Goal: Task Accomplishment & Management: Manage account settings

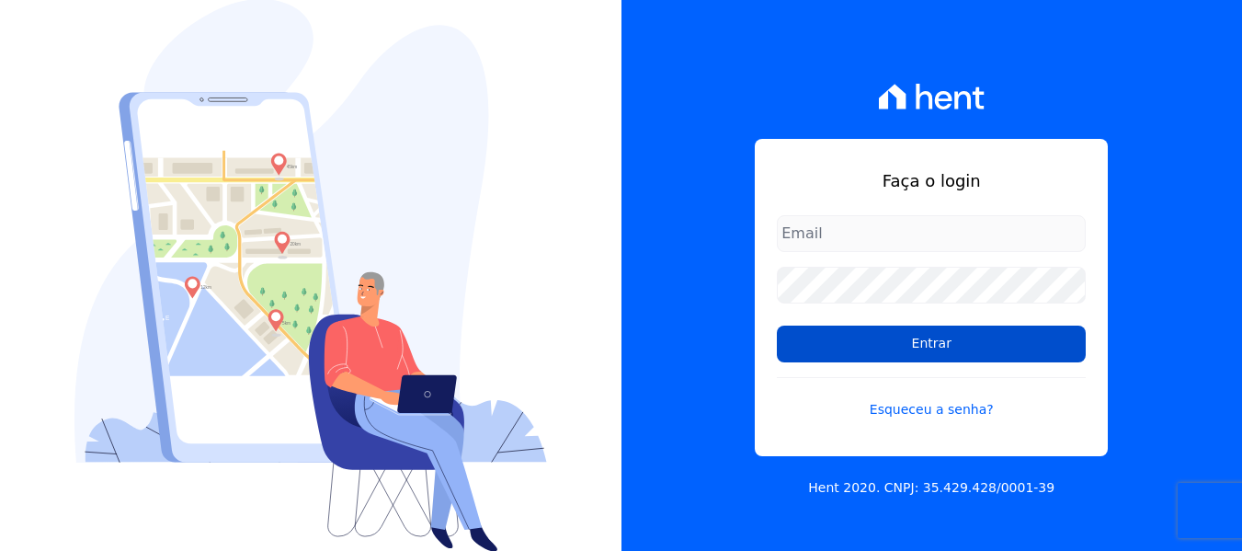
type input "contato@condominioalexandria.com.br"
click at [964, 331] on input "Entrar" at bounding box center [931, 343] width 309 height 37
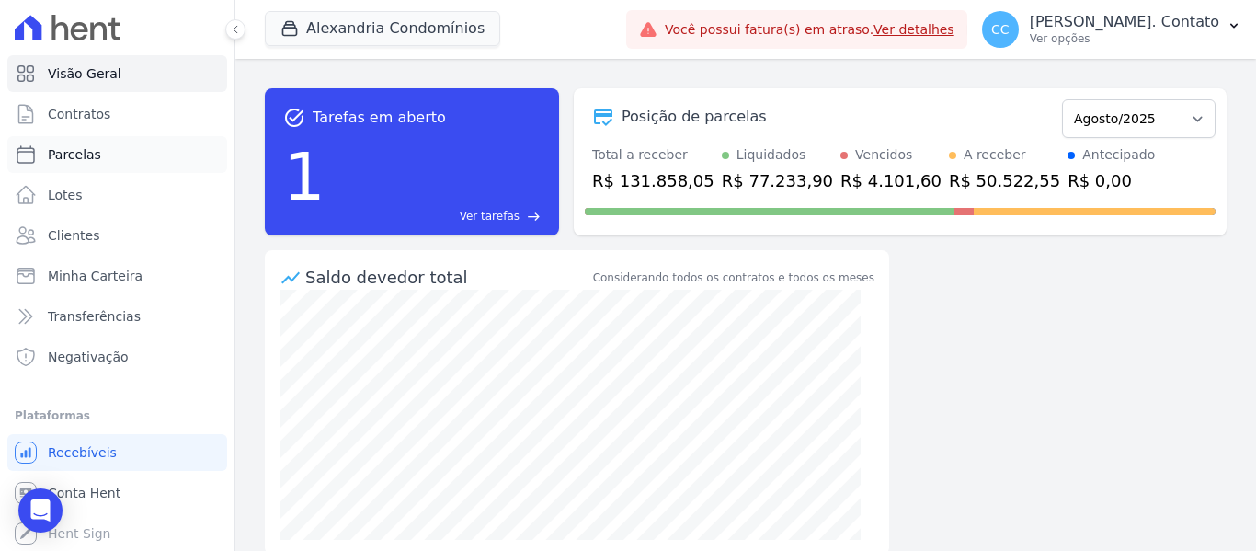
click at [105, 157] on link "Parcelas" at bounding box center [117, 154] width 220 height 37
select select
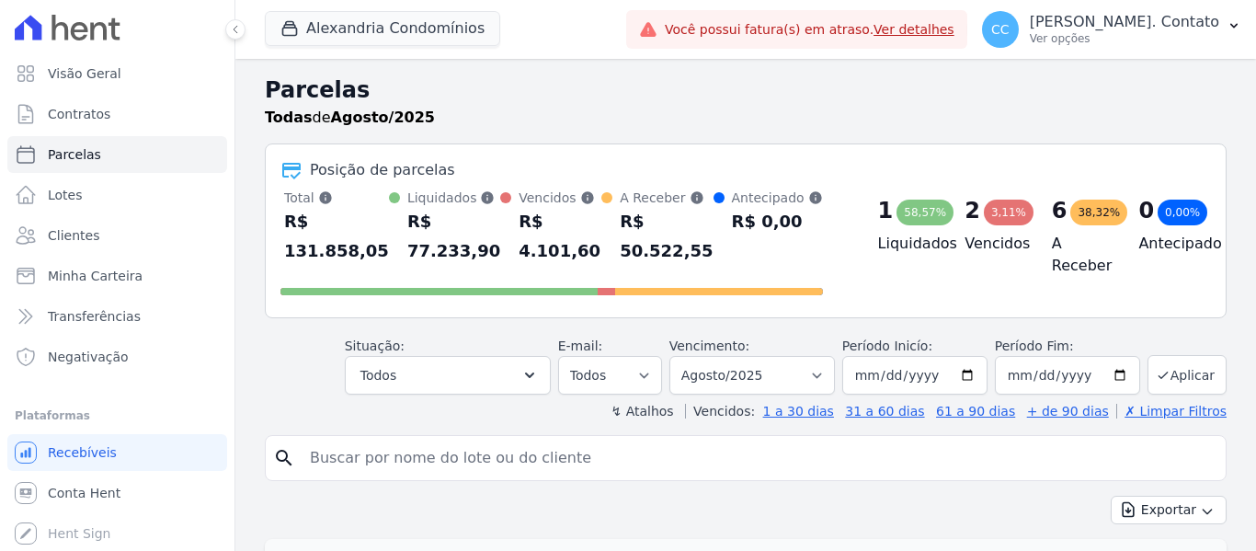
select select
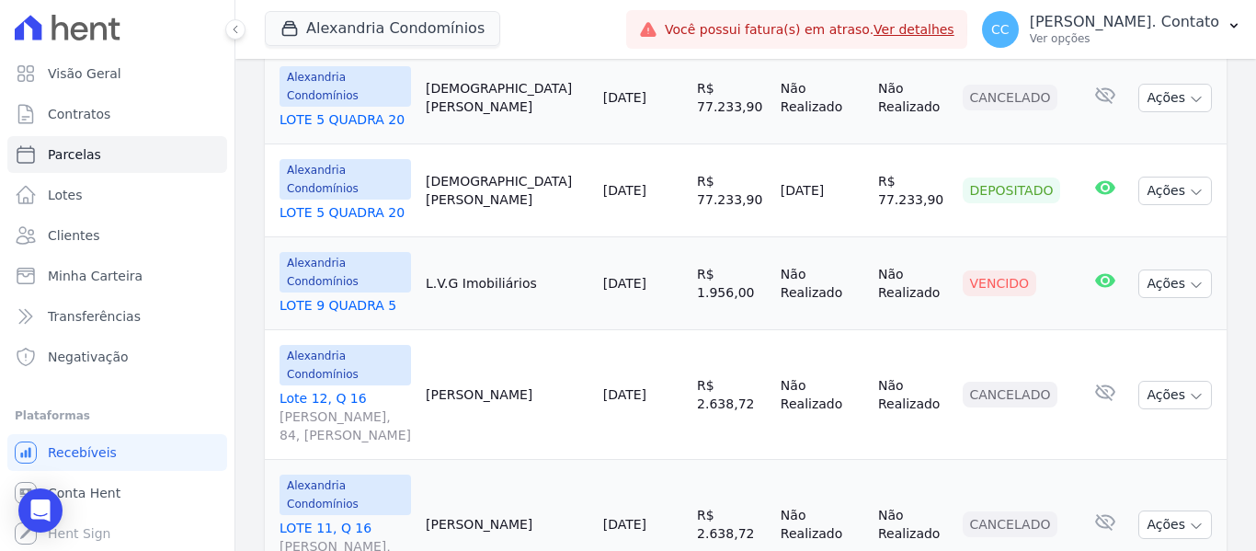
scroll to position [827, 0]
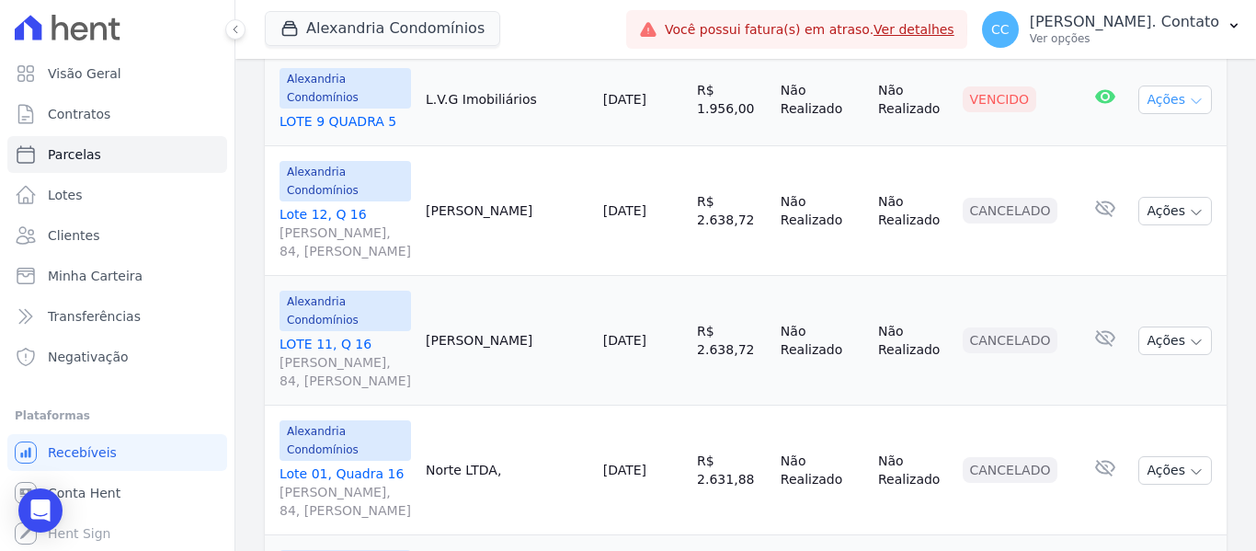
click at [1176, 93] on button "Ações" at bounding box center [1175, 99] width 74 height 28
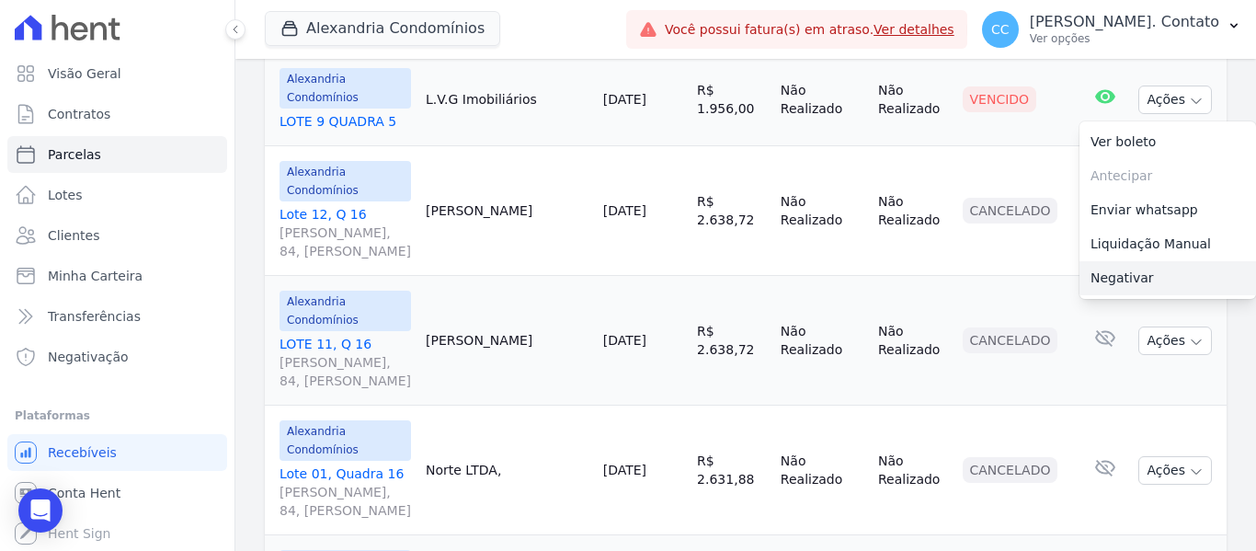
click at [1159, 278] on link "Negativar" at bounding box center [1167, 278] width 176 height 34
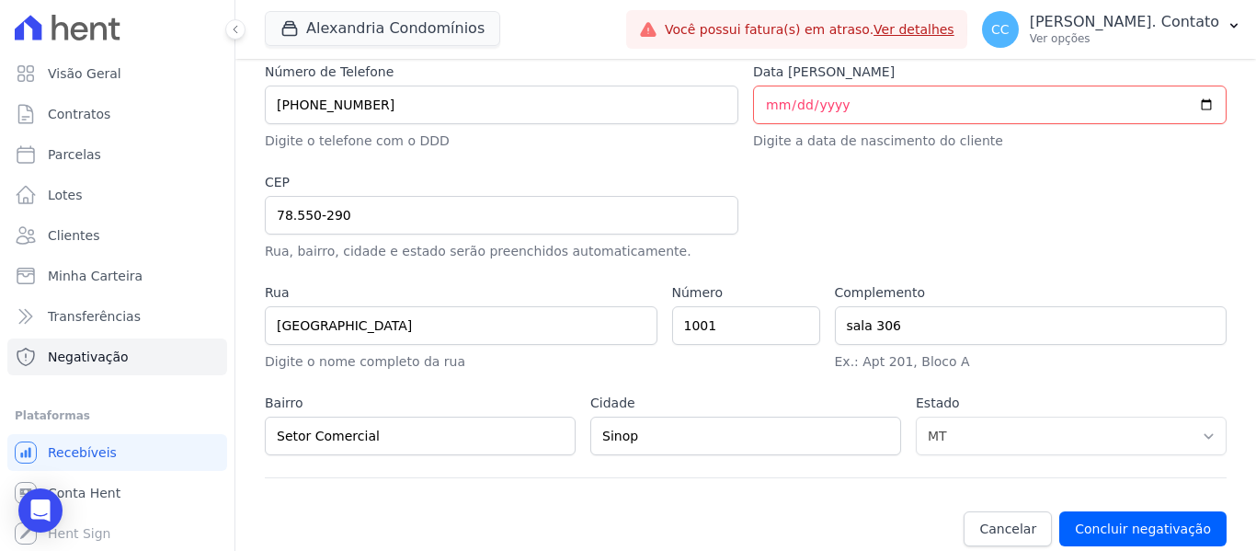
scroll to position [1011, 0]
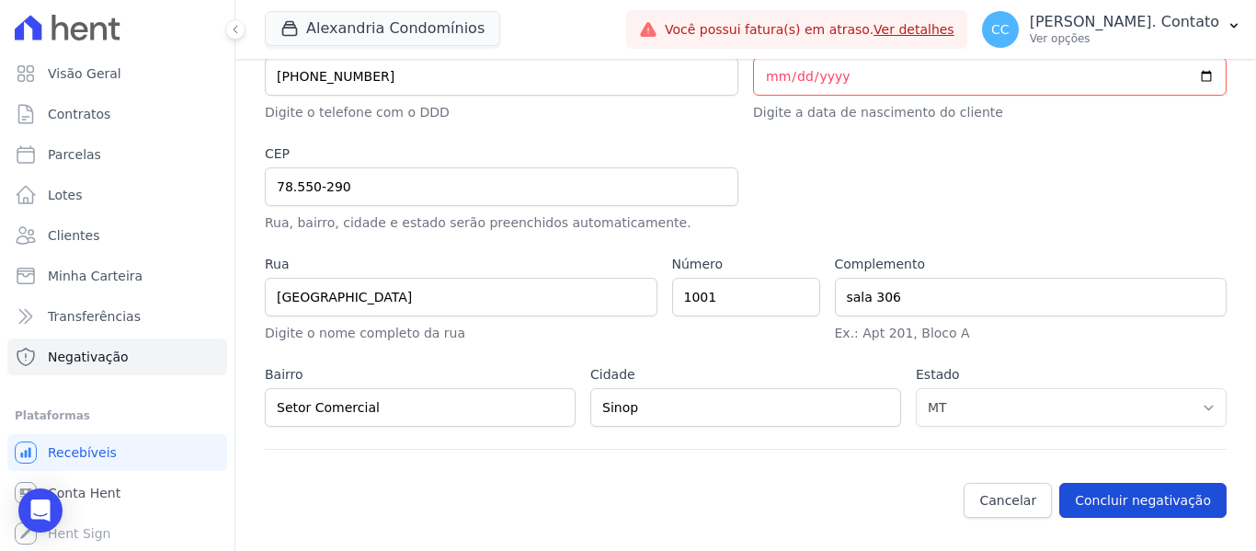
click at [1154, 496] on button "Concluir negativação" at bounding box center [1142, 500] width 167 height 35
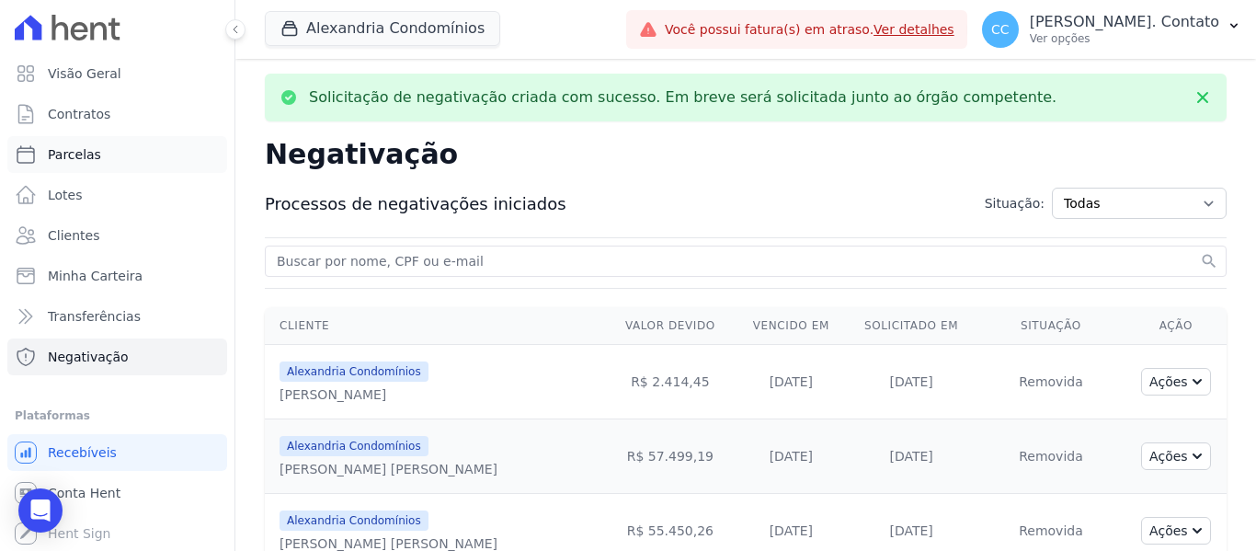
click at [128, 153] on link "Parcelas" at bounding box center [117, 154] width 220 height 37
select select
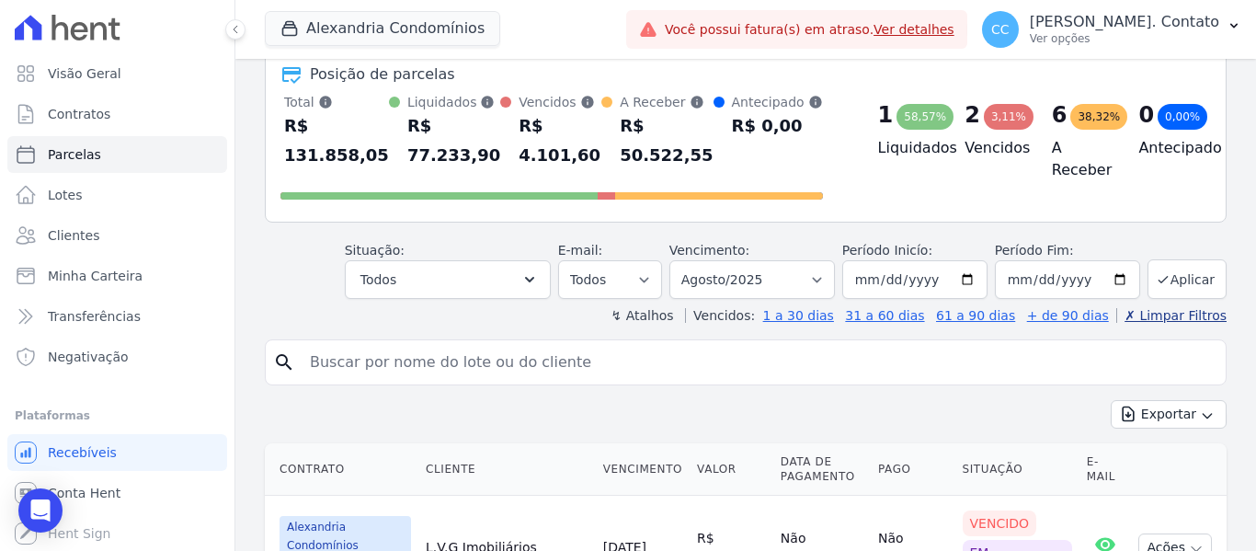
scroll to position [92, 0]
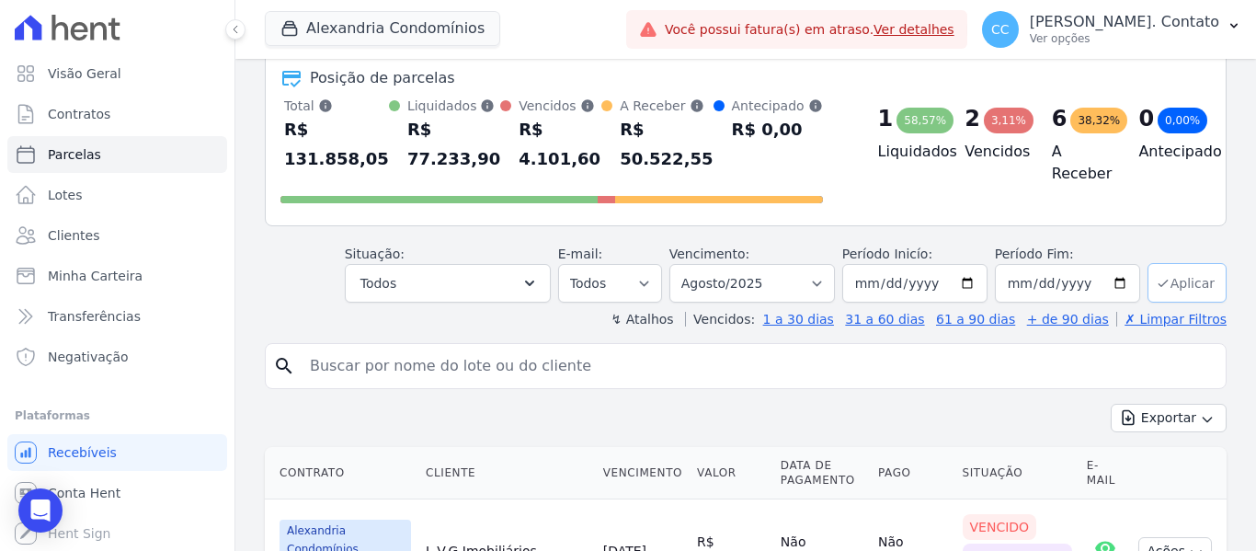
click at [1159, 291] on button "Aplicar" at bounding box center [1186, 283] width 79 height 40
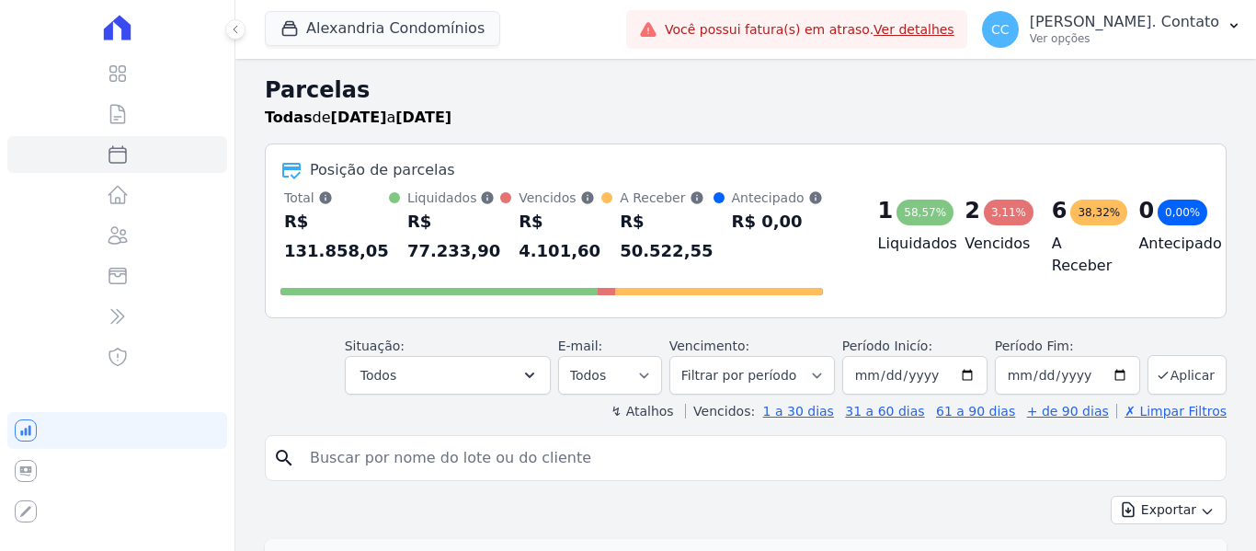
select select
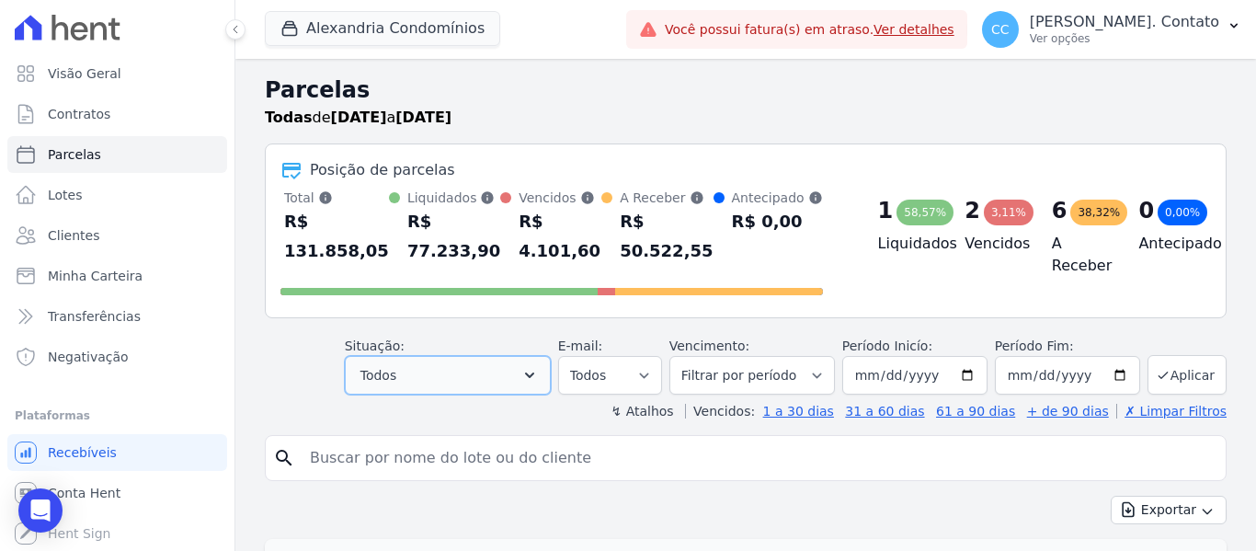
click at [539, 370] on icon "button" at bounding box center [529, 375] width 18 height 18
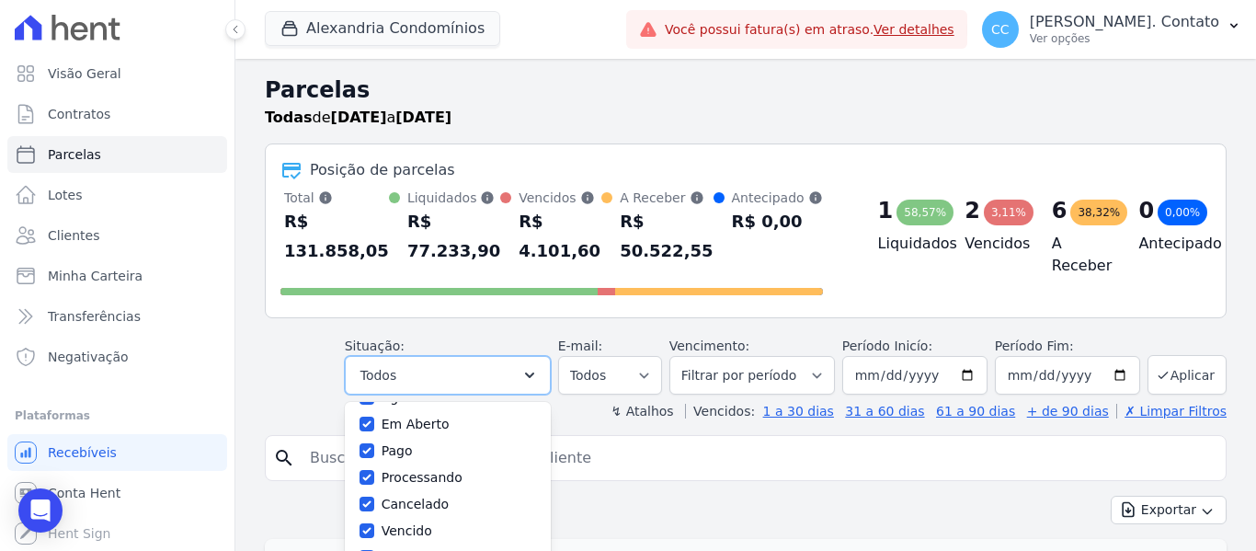
scroll to position [92, 0]
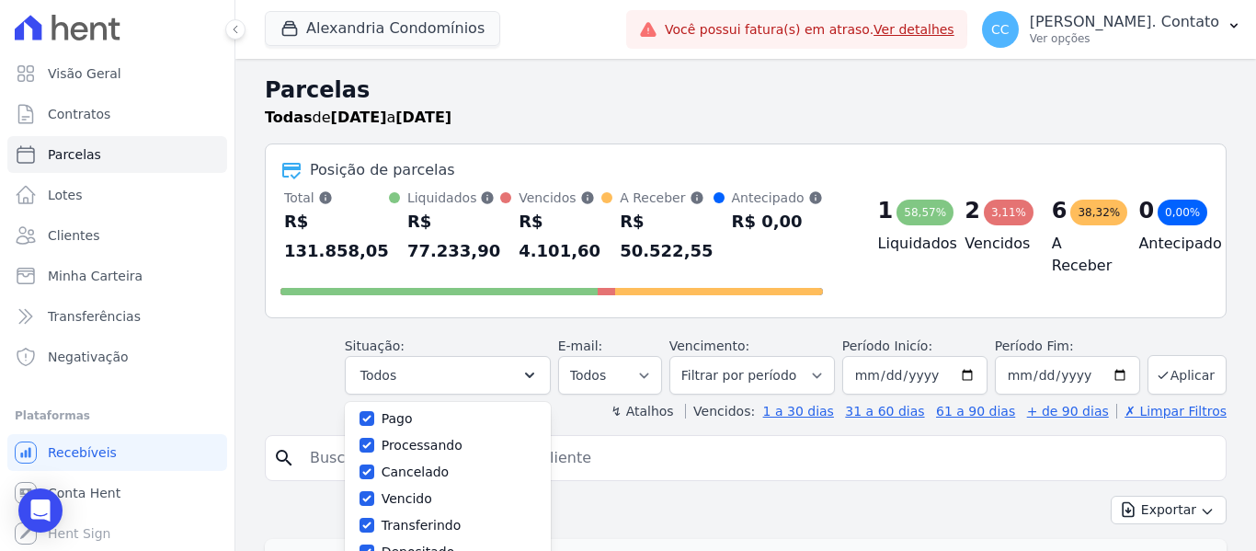
click at [374, 427] on div at bounding box center [366, 418] width 15 height 18
click at [374, 417] on input "Pago" at bounding box center [366, 418] width 15 height 15
checkbox input "false"
click at [374, 444] on input "Processando" at bounding box center [366, 445] width 15 height 15
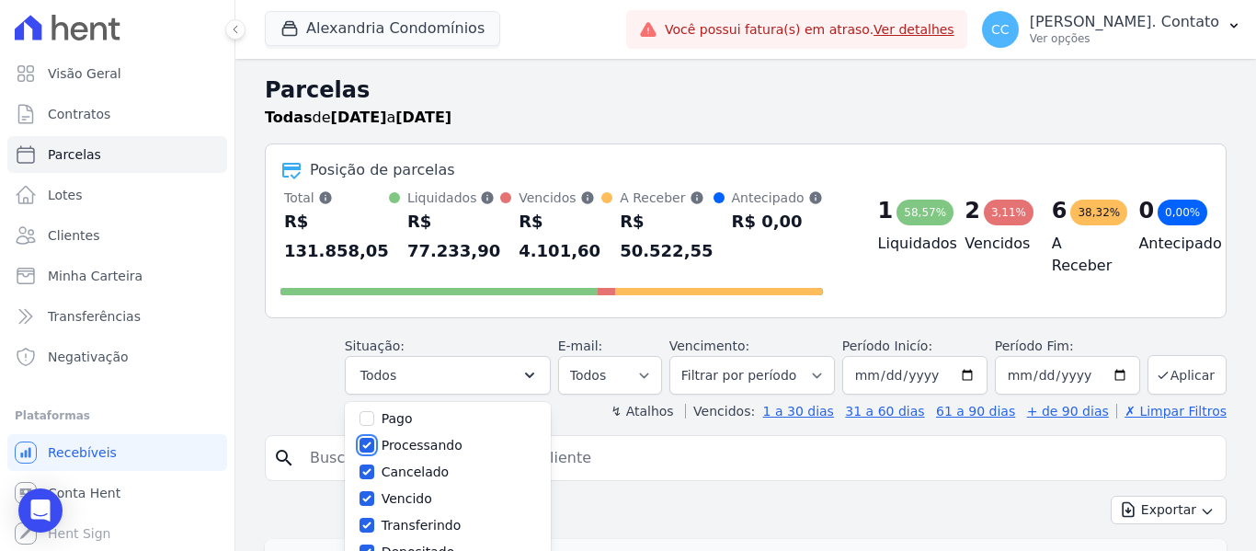
checkbox input "false"
click at [372, 466] on div "Selecionar todos Agendado Em Aberto Pago Processando Cancelado Vencido Transfer…" at bounding box center [448, 498] width 206 height 193
click at [374, 498] on input "Vencido" at bounding box center [366, 498] width 15 height 15
checkbox input "false"
click at [374, 518] on input "Transferindo" at bounding box center [366, 525] width 15 height 15
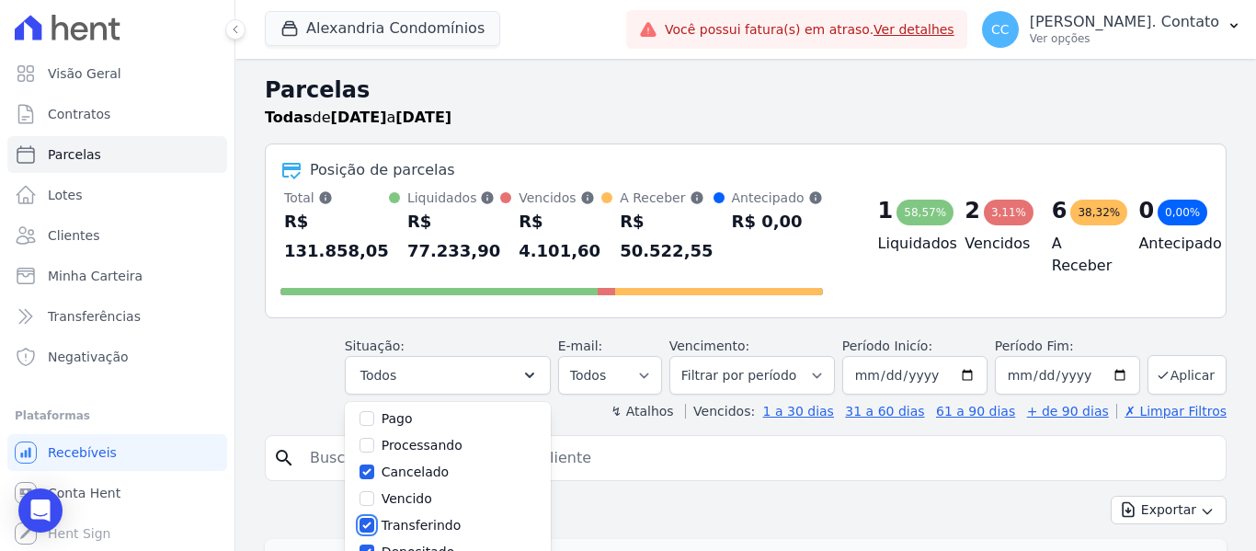
checkbox input "false"
click at [374, 472] on input "Cancelado" at bounding box center [366, 471] width 15 height 15
checkbox input "false"
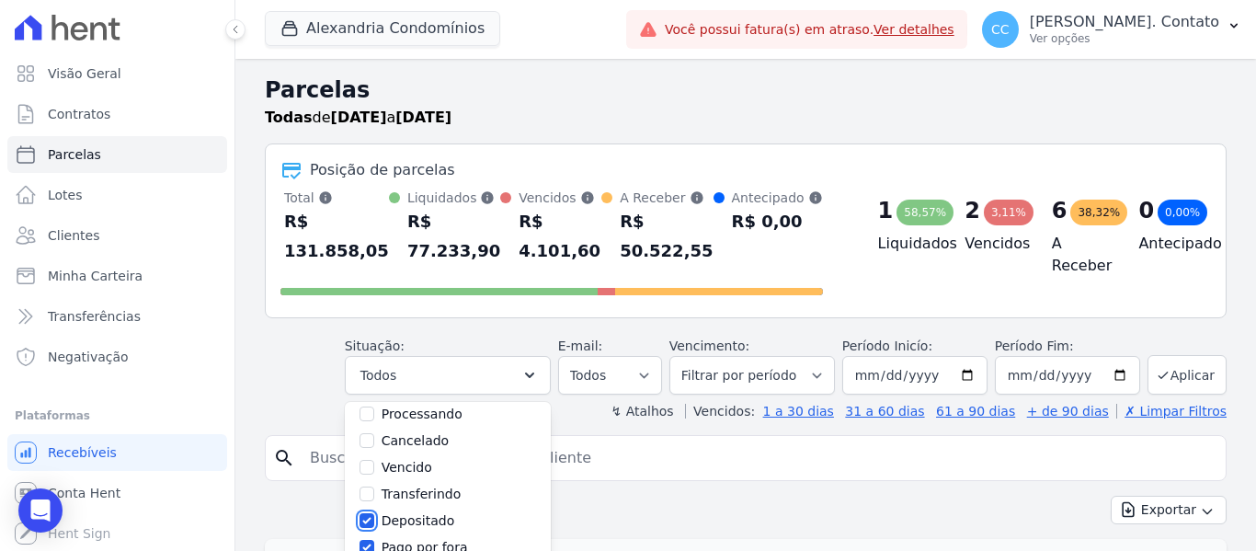
click at [374, 522] on input "Depositado" at bounding box center [366, 520] width 15 height 15
checkbox input "false"
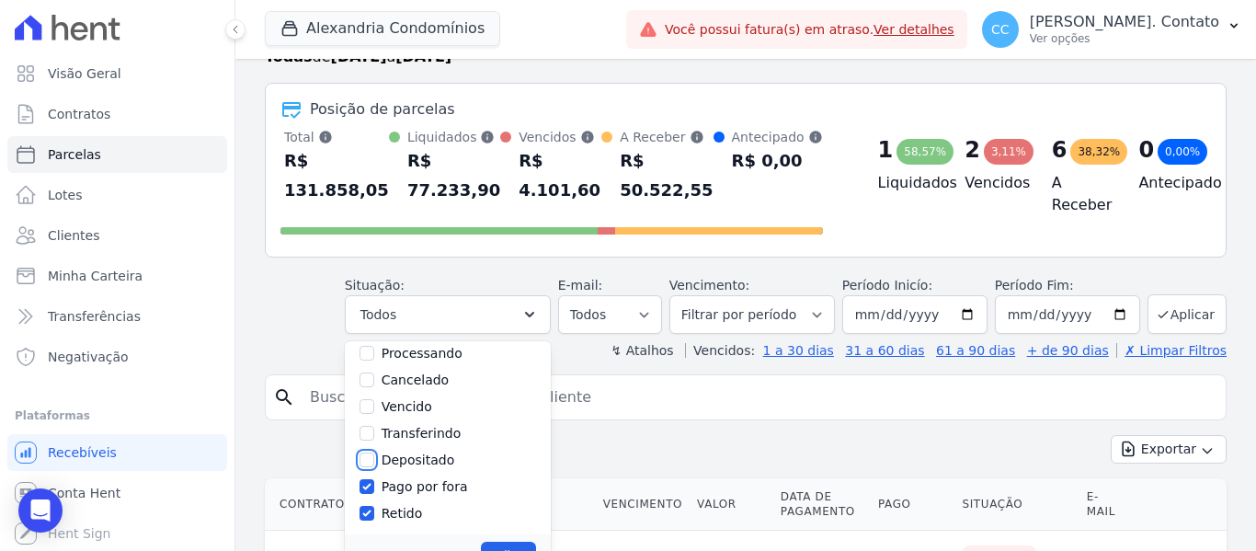
scroll to position [92, 0]
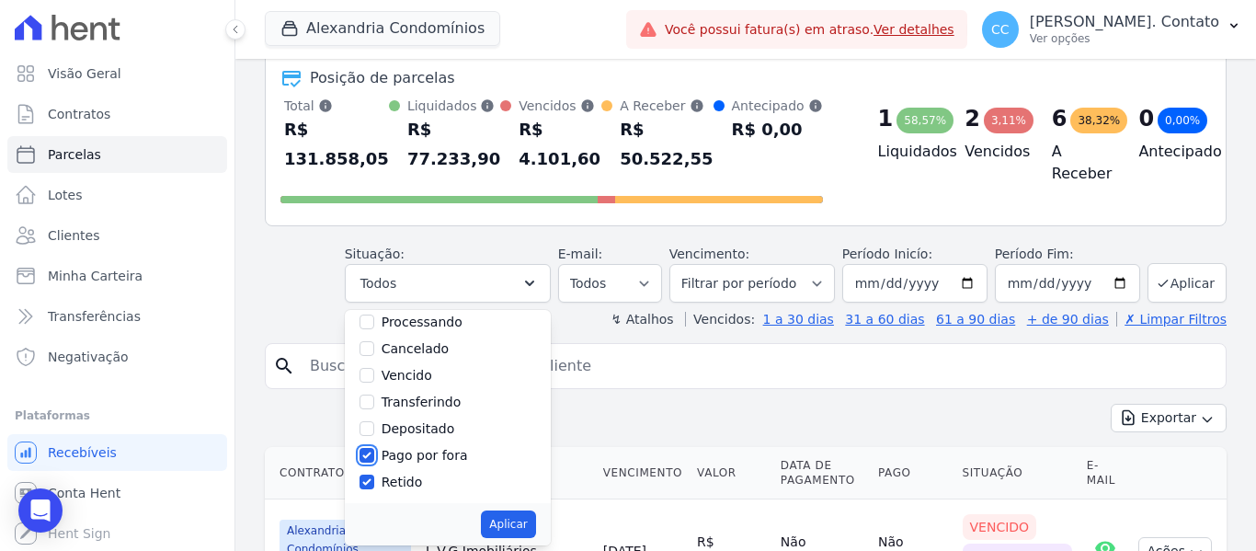
click at [374, 461] on input "Pago por fora" at bounding box center [366, 455] width 15 height 15
checkbox input "false"
click at [374, 477] on input "Retido" at bounding box center [366, 481] width 15 height 15
checkbox input "false"
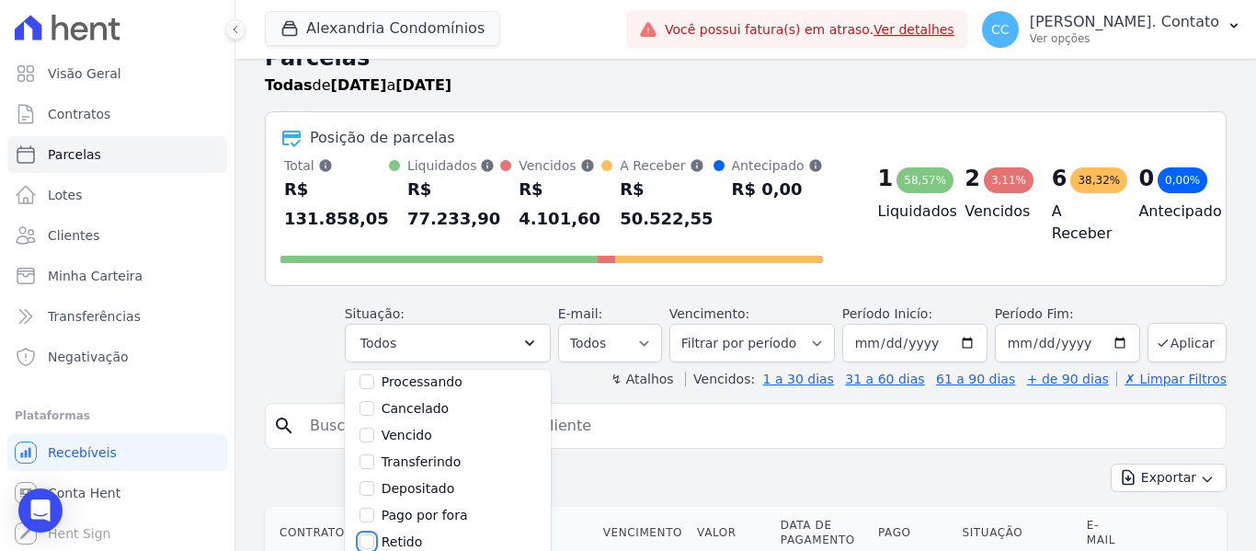
scroll to position [0, 0]
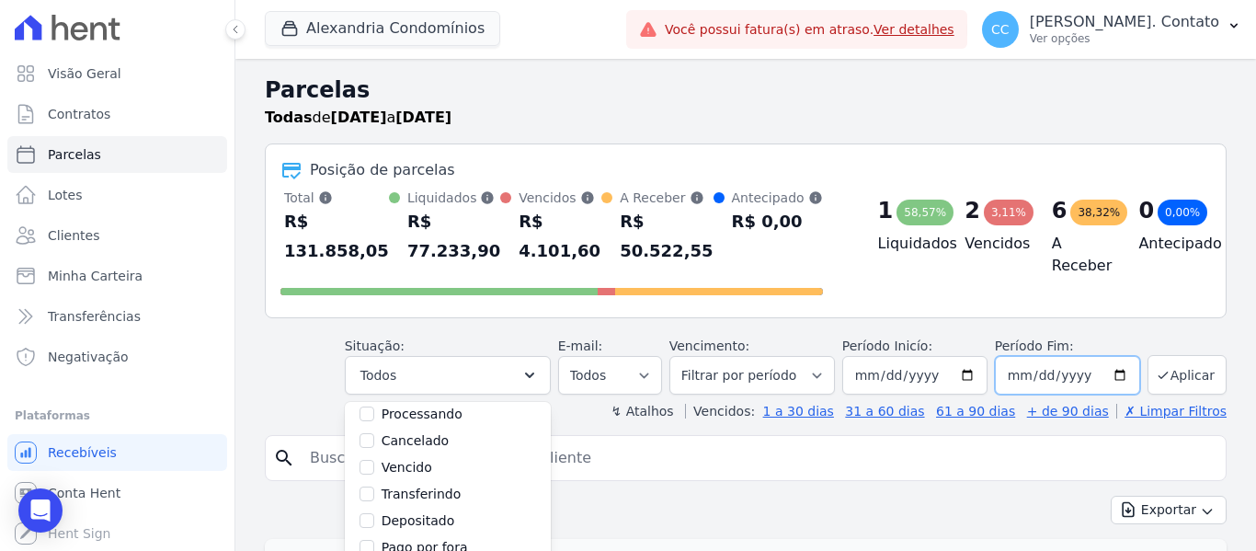
click at [1065, 375] on input "2025-08-31" at bounding box center [1067, 375] width 145 height 39
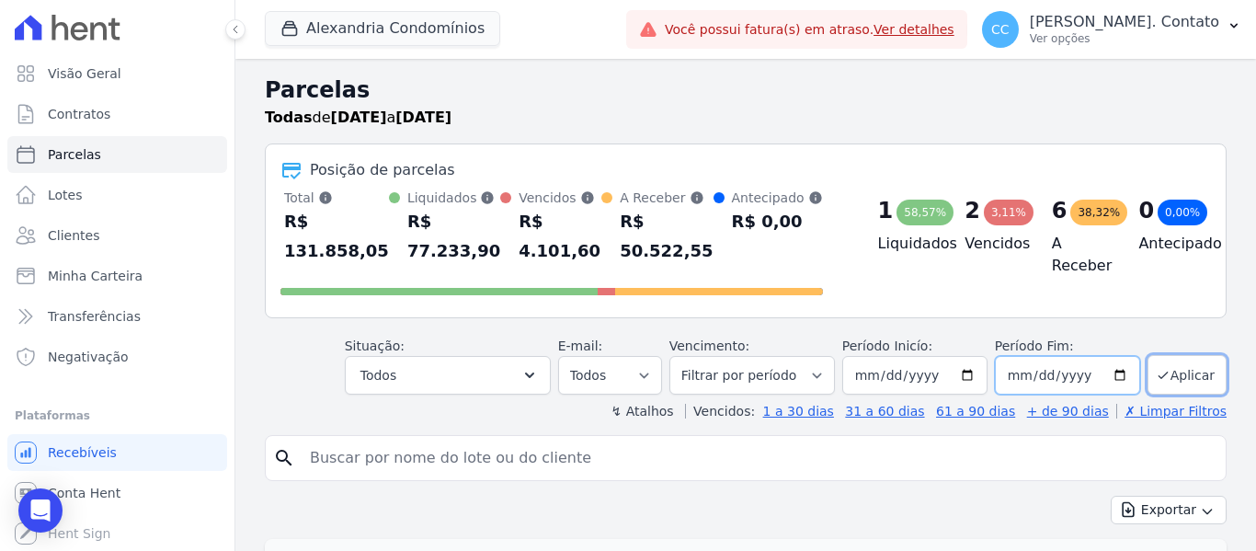
click at [1029, 375] on input "date" at bounding box center [1067, 375] width 145 height 39
type input "[DATE]"
click at [1190, 363] on button "Aplicar" at bounding box center [1186, 375] width 79 height 40
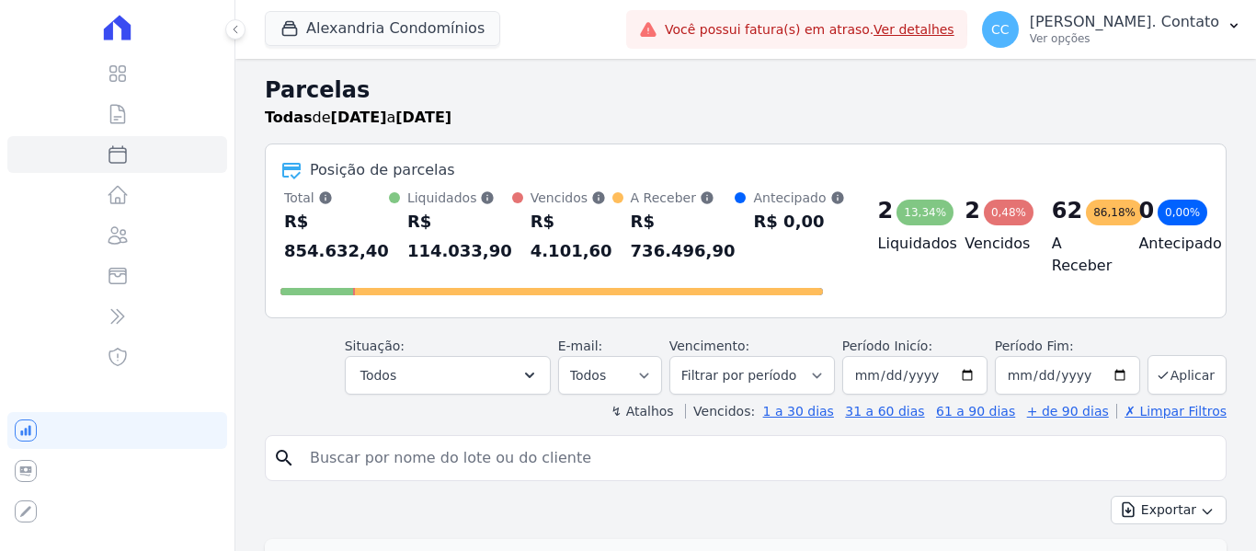
select select
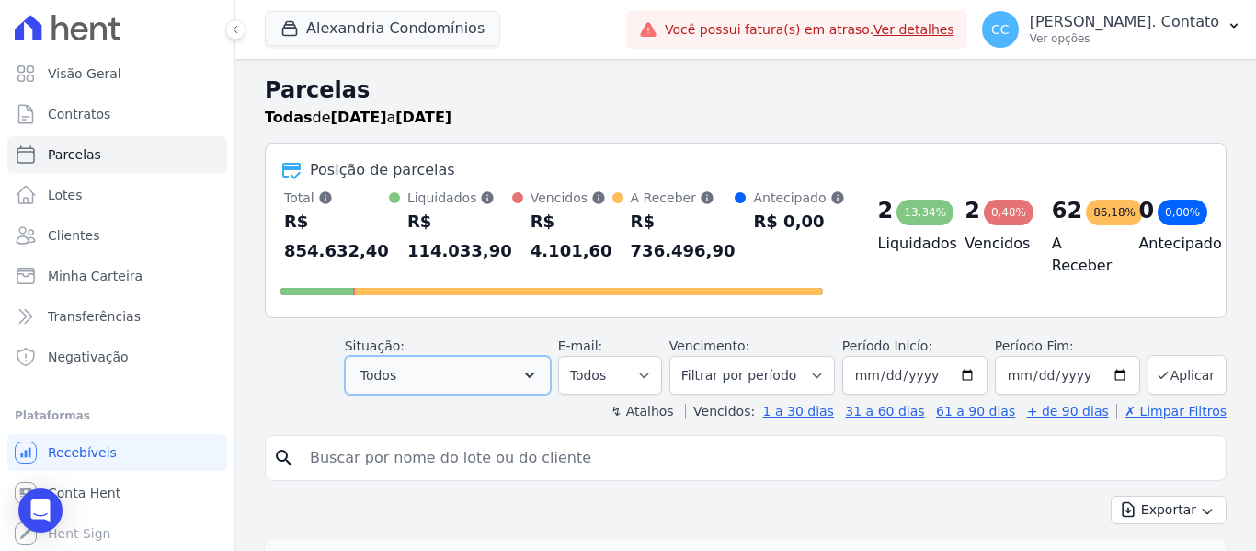
click at [509, 388] on button "Todos" at bounding box center [448, 375] width 206 height 39
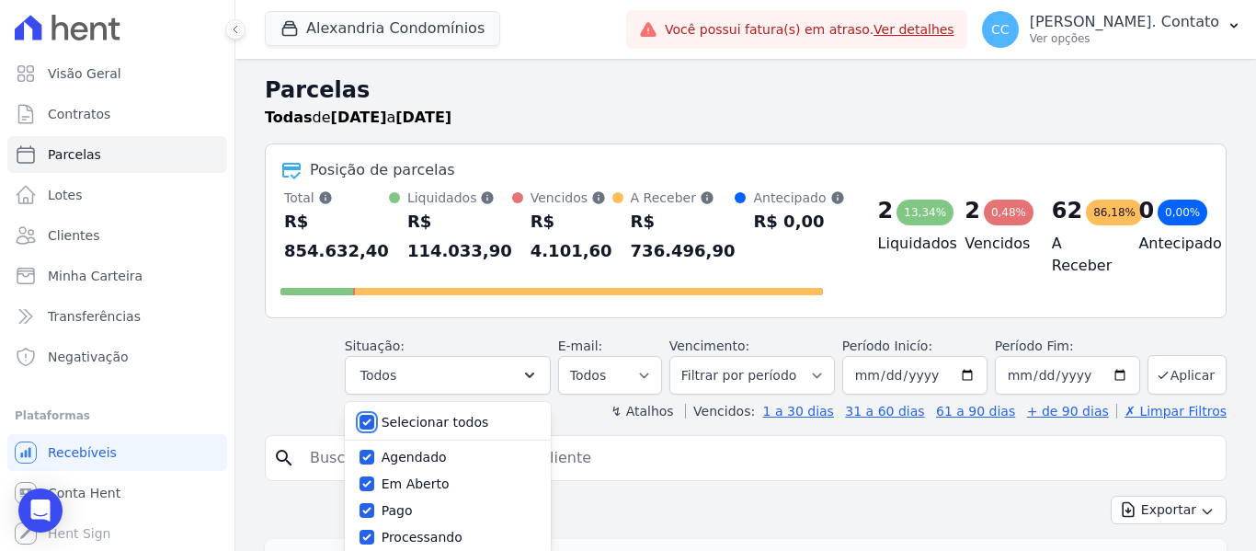
click at [374, 421] on input "Selecionar todos" at bounding box center [366, 422] width 15 height 15
checkbox input "false"
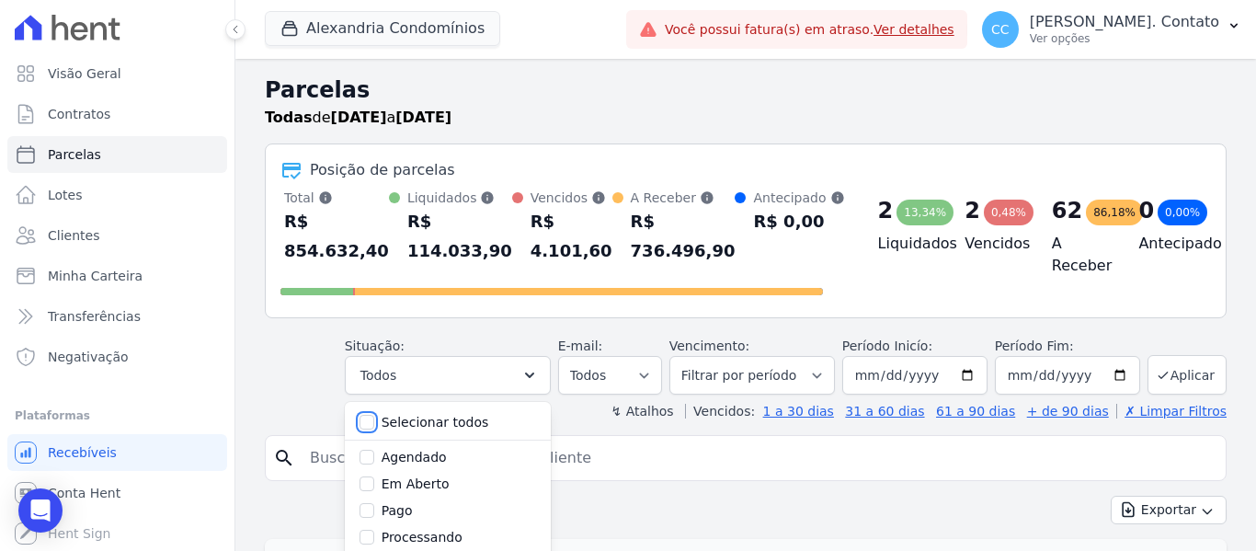
checkbox input "false"
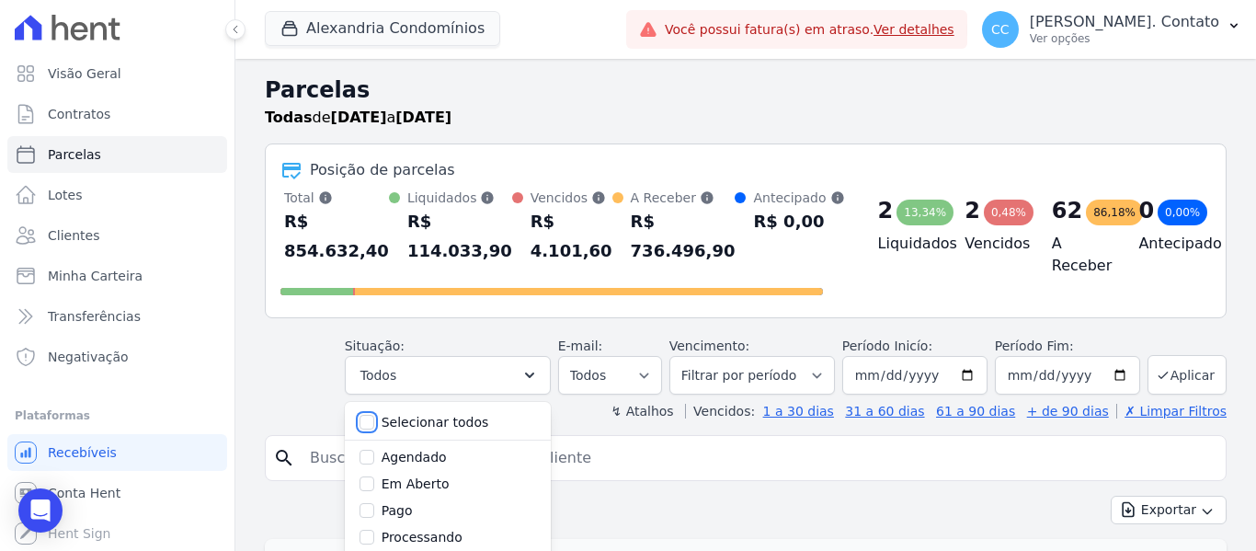
checkbox input "false"
click at [374, 462] on input "Agendado" at bounding box center [366, 456] width 15 height 15
checkbox input "true"
click at [374, 481] on input "Em Aberto" at bounding box center [366, 483] width 15 height 15
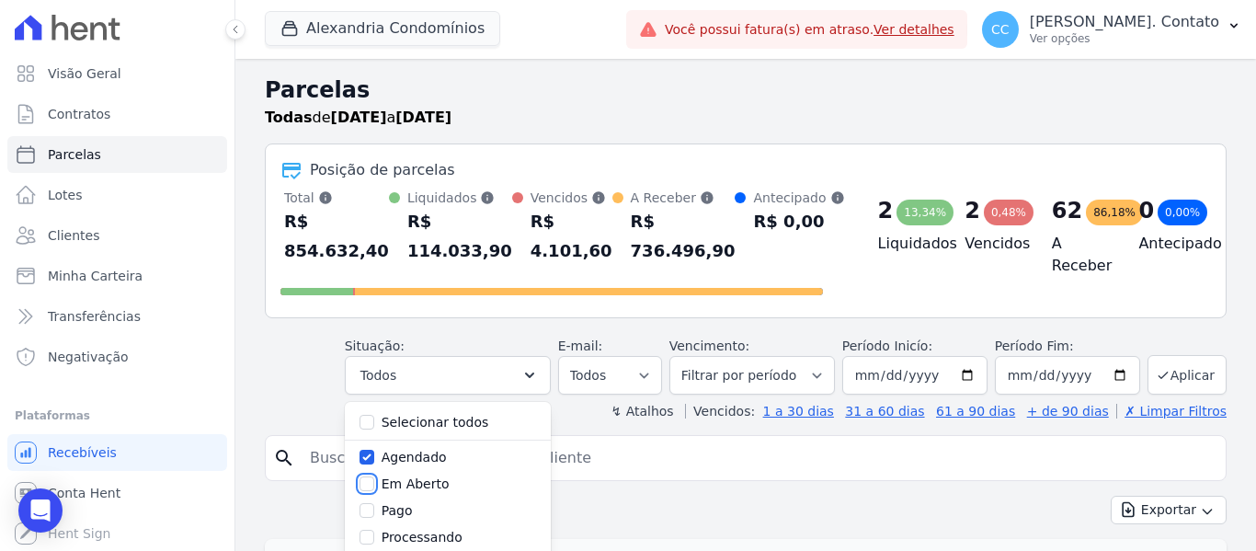
checkbox input "true"
click at [687, 499] on div "Exportar Exportar PDF Exportar CSV" at bounding box center [745, 516] width 961 height 43
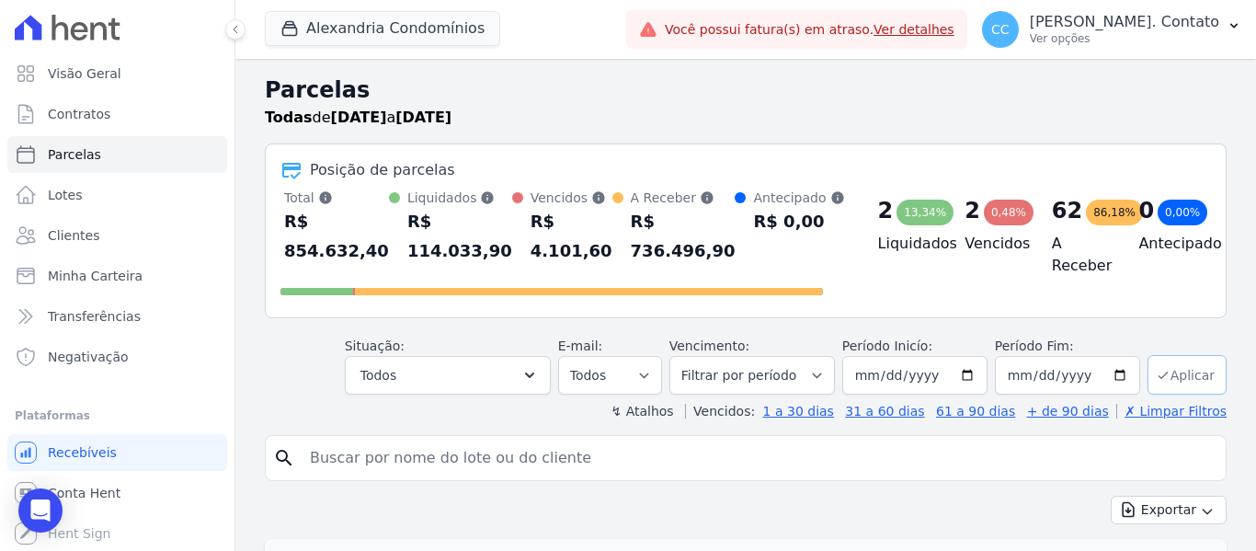
click at [1180, 366] on button "Aplicar" at bounding box center [1186, 375] width 79 height 40
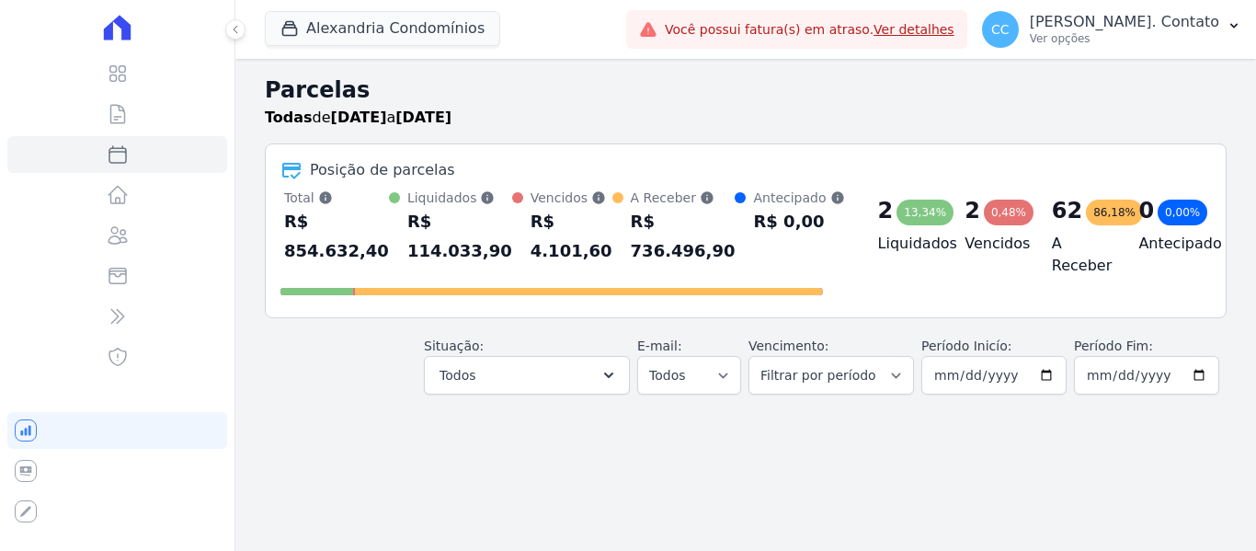
select select
